Goal: Task Accomplishment & Management: Use online tool/utility

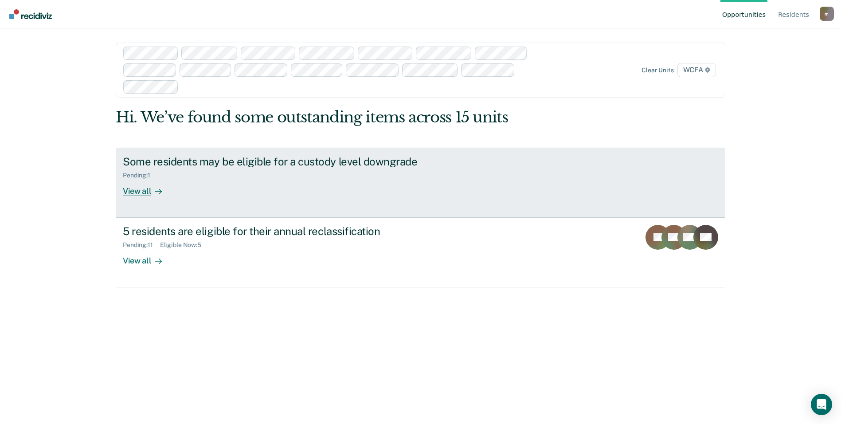
click at [183, 161] on div "Some residents may be eligible for a custody level downgrade" at bounding box center [278, 161] width 311 height 13
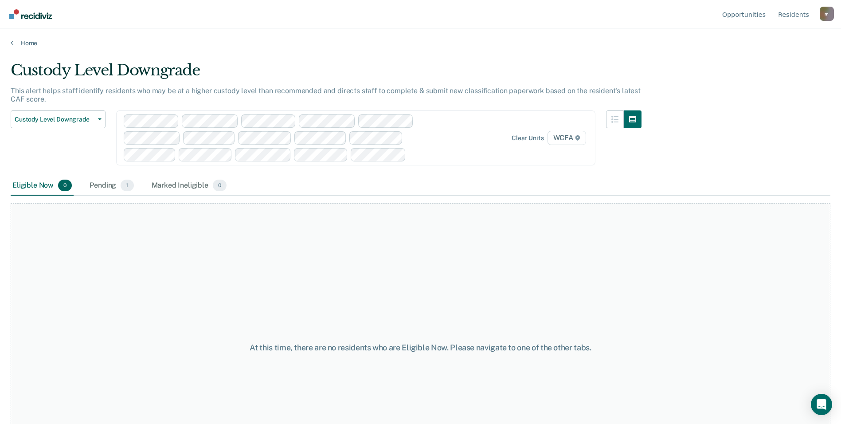
click at [39, 188] on div "Eligible Now 0" at bounding box center [42, 186] width 63 height 20
click at [107, 187] on div "Pending 1" at bounding box center [111, 186] width 47 height 20
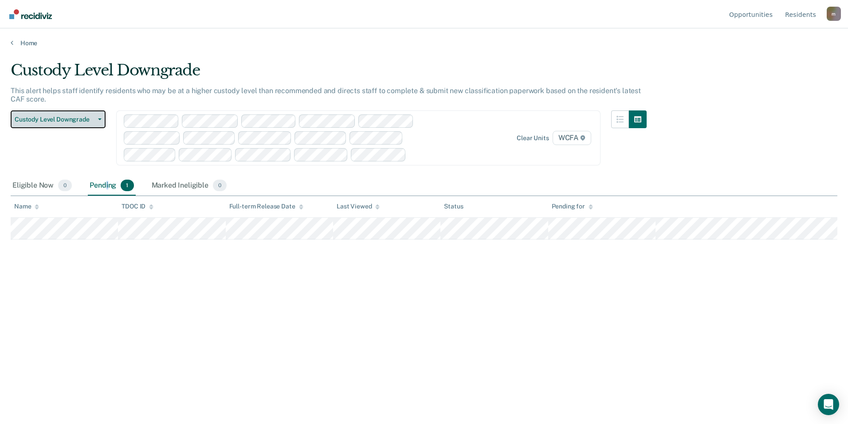
drag, startPoint x: 107, startPoint y: 187, endPoint x: 85, endPoint y: 120, distance: 70.3
click at [85, 120] on span "Custody Level Downgrade" at bounding box center [55, 120] width 80 height 8
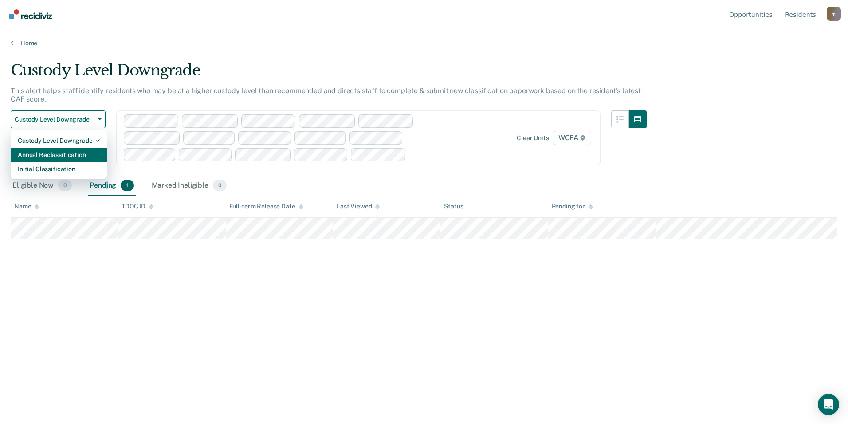
click at [79, 157] on div "Annual Reclassification" at bounding box center [59, 155] width 82 height 14
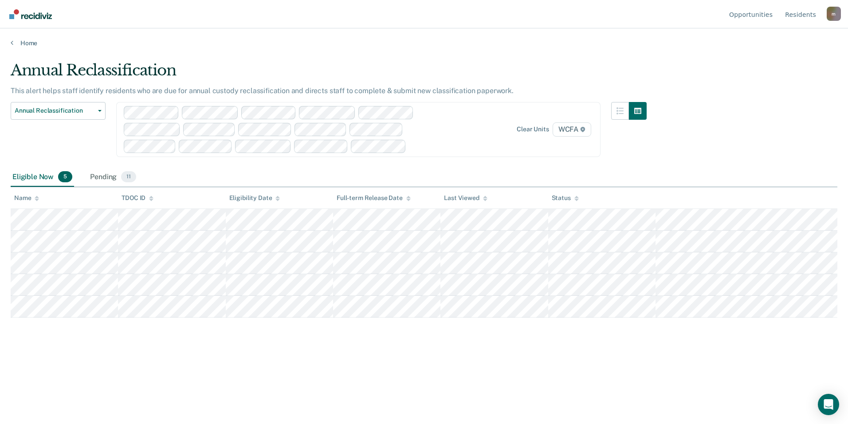
click at [69, 160] on div "Annual Reclassification Custody Level Downgrade Annual Reclassification Initial…" at bounding box center [58, 135] width 95 height 66
click at [60, 114] on span "Annual Reclassification" at bounding box center [55, 111] width 80 height 8
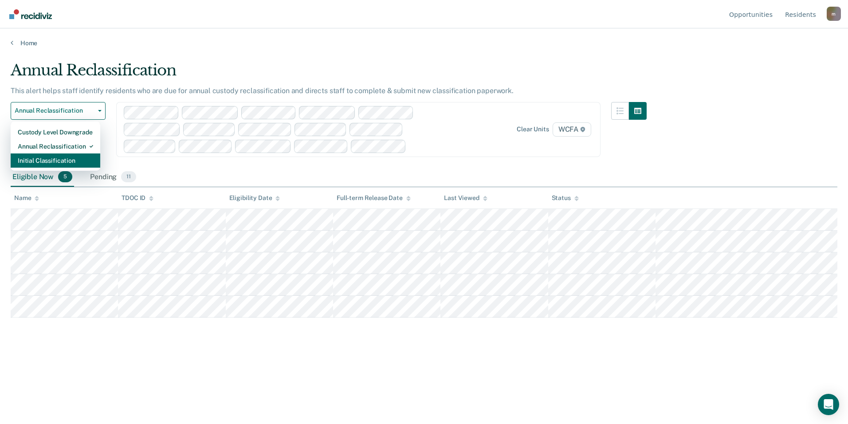
click at [47, 158] on div "Initial Classification" at bounding box center [55, 160] width 75 height 14
